Goal: Task Accomplishment & Management: Manage account settings

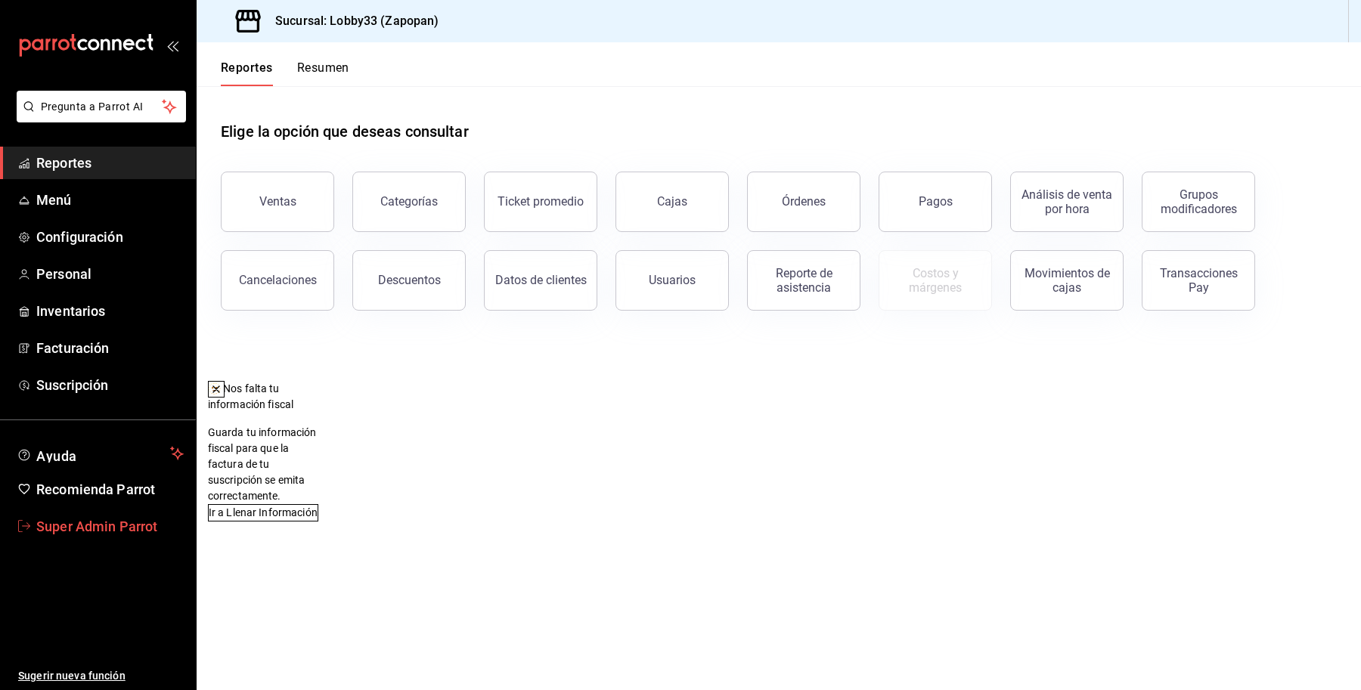
click at [138, 524] on span "Super Admin Parrot" at bounding box center [109, 526] width 147 height 20
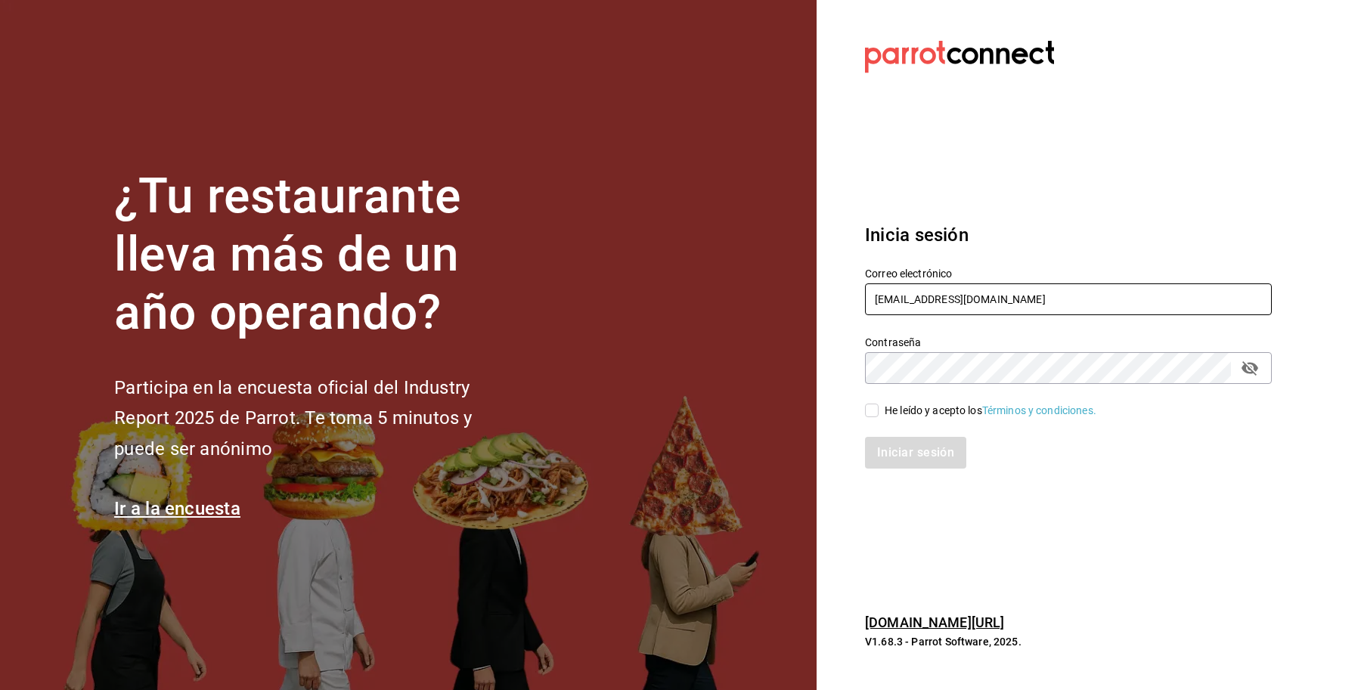
drag, startPoint x: 953, startPoint y: 305, endPoint x: 984, endPoint y: 299, distance: 31.6
click at [953, 305] on input "lobby33@zapopan.com" at bounding box center [1068, 300] width 407 height 32
drag, startPoint x: 989, startPoint y: 299, endPoint x: 739, endPoint y: 305, distance: 250.3
click at [739, 305] on div "¿Tu restaurante lleva más de un año operando? Participa en la encuesta oficial …" at bounding box center [680, 345] width 1361 height 690
type input "breadboss@cdmx.com"
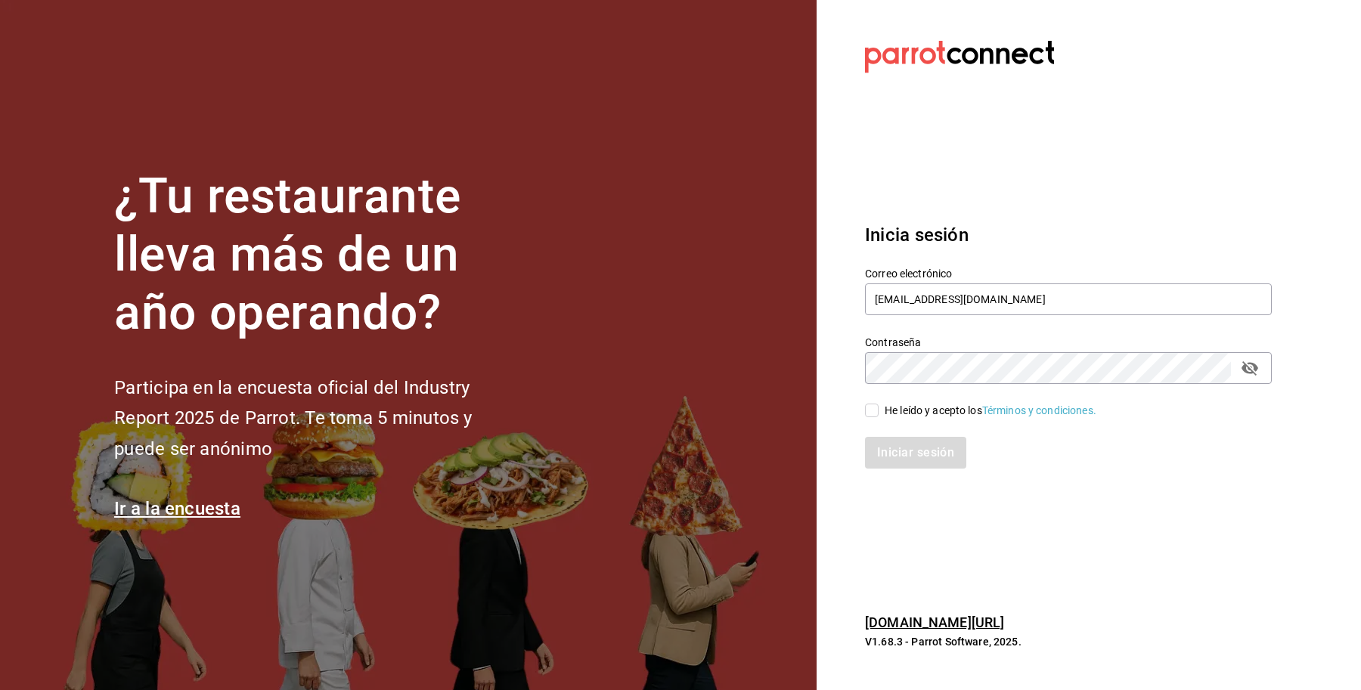
click at [891, 411] on div "He leído y acepto los Términos y condiciones." at bounding box center [991, 411] width 212 height 16
click at [879, 411] on input "He leído y acepto los Términos y condiciones." at bounding box center [872, 411] width 14 height 14
checkbox input "true"
click at [915, 460] on button "Iniciar sesión" at bounding box center [916, 453] width 103 height 32
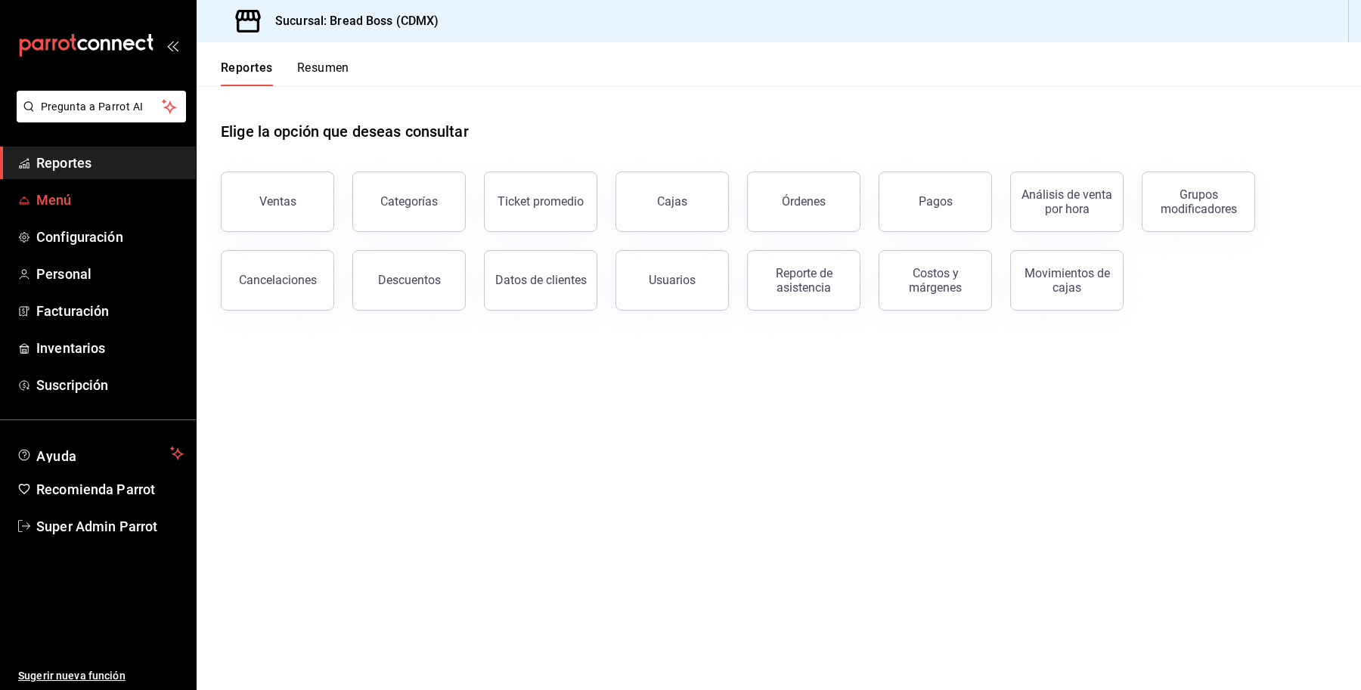
click at [76, 212] on link "Menú" at bounding box center [98, 200] width 196 height 33
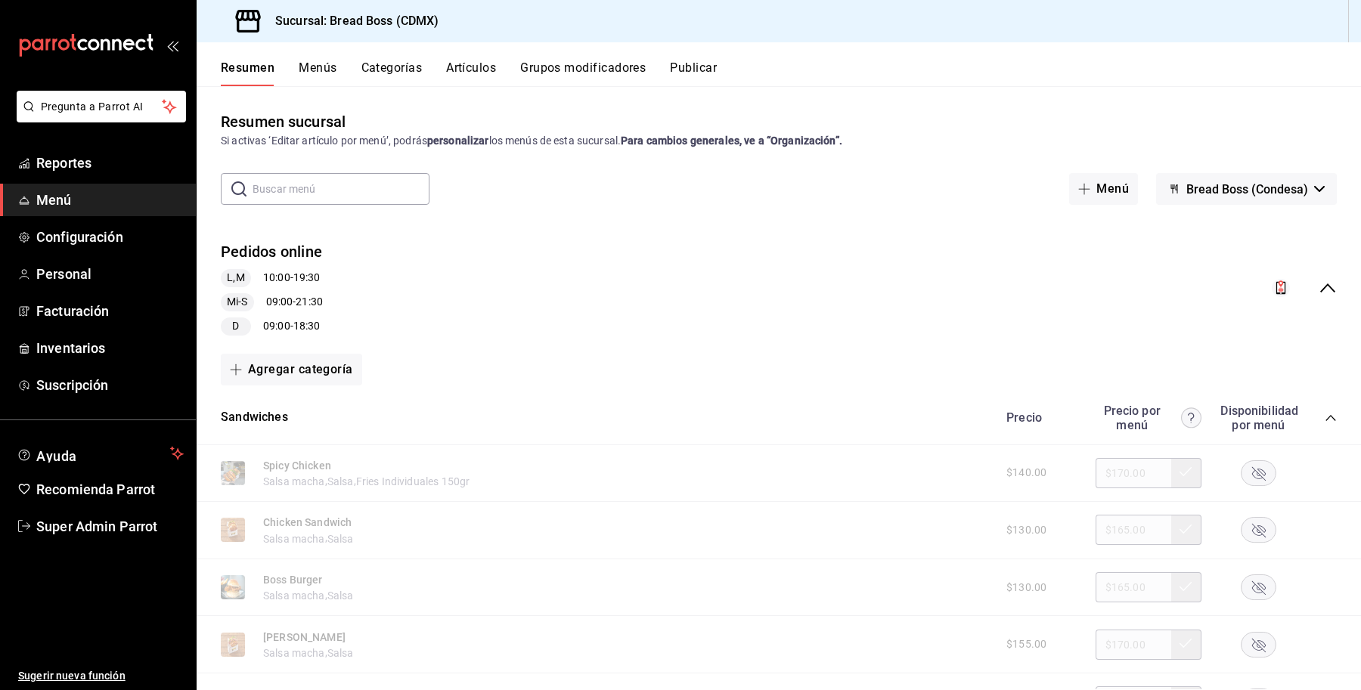
click at [1319, 284] on icon "collapse-menu-row" at bounding box center [1328, 288] width 18 height 18
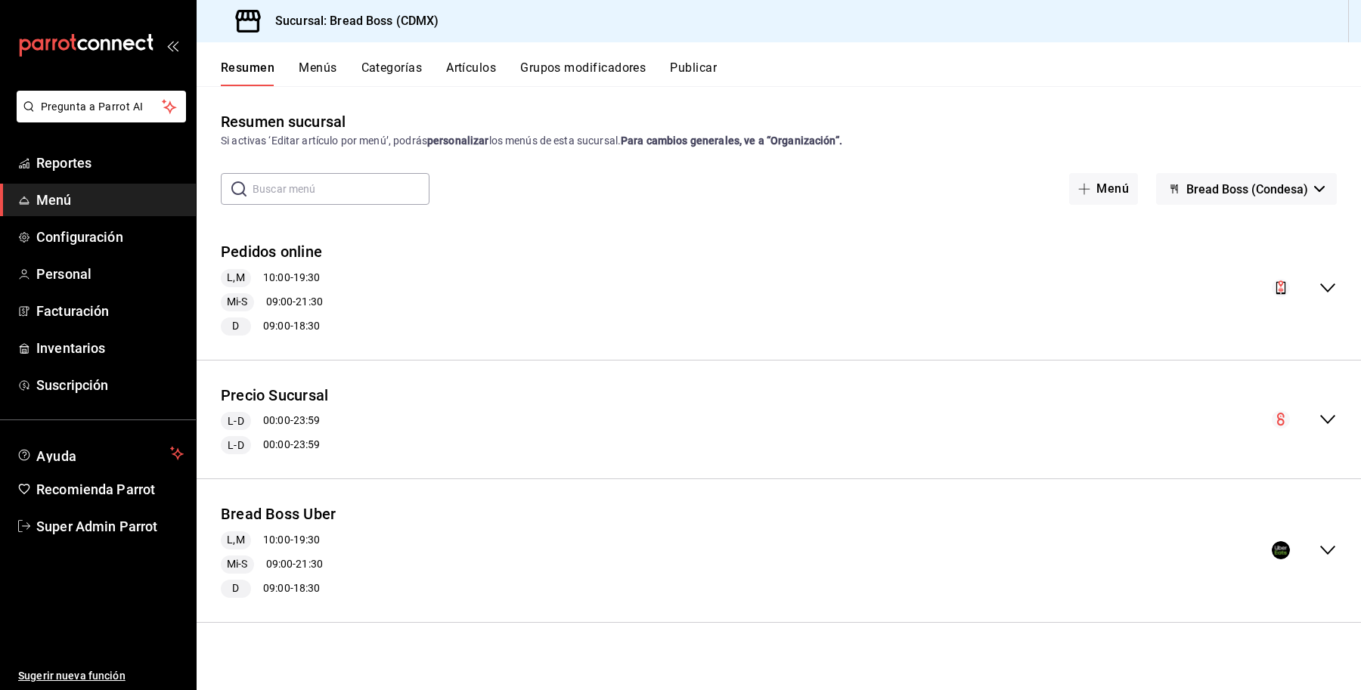
click at [1320, 549] on icon "collapse-menu-row" at bounding box center [1328, 550] width 18 height 18
click at [318, 519] on button "Bread Boss Uber" at bounding box center [278, 515] width 115 height 22
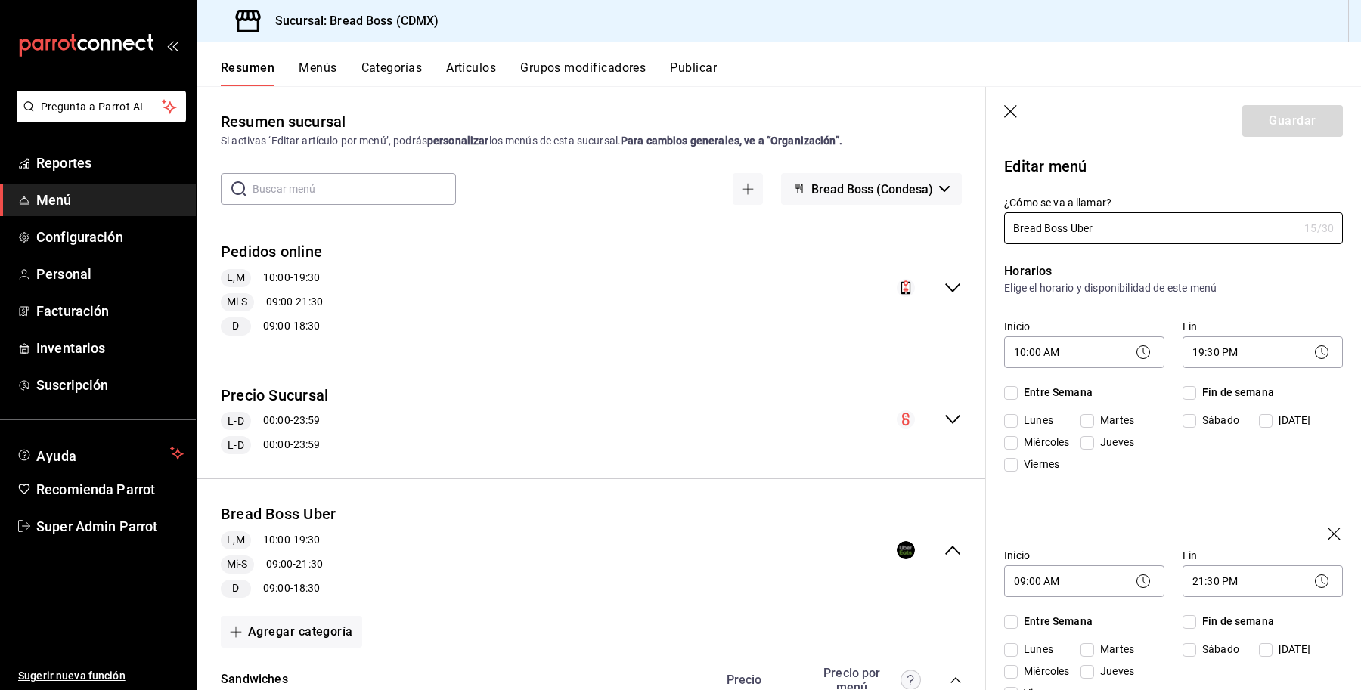
checkbox input "true"
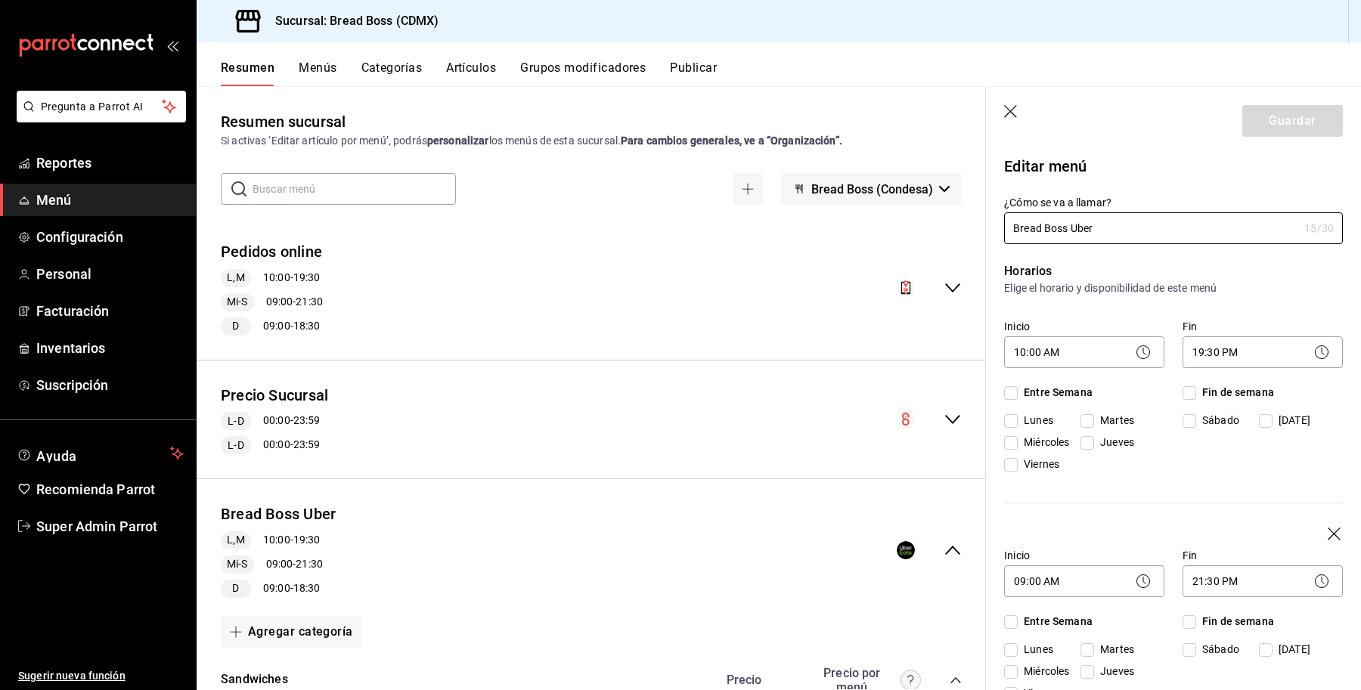
checkbox input "true"
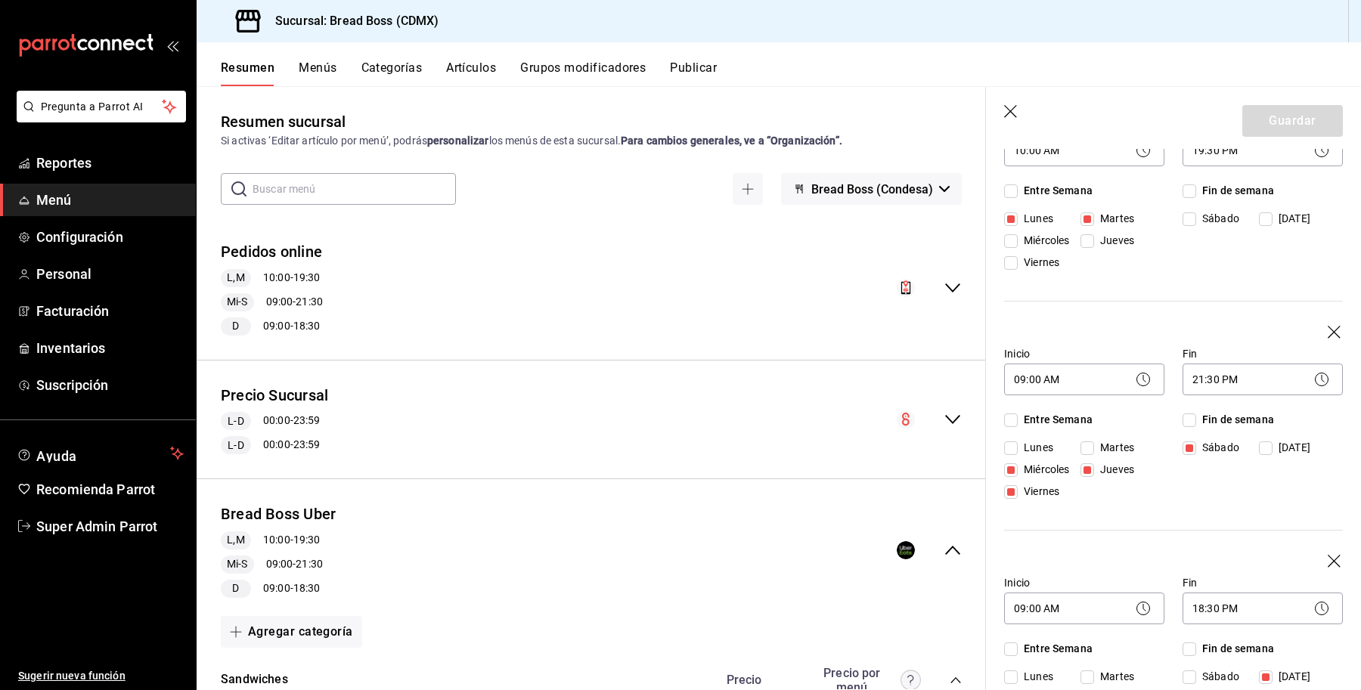
scroll to position [209, 0]
